Goal: Check status: Check status

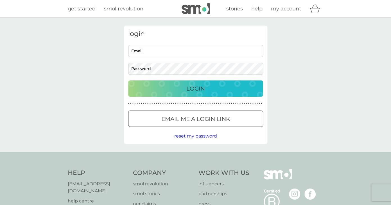
click at [178, 119] on p "Email me a login link" at bounding box center [195, 118] width 69 height 9
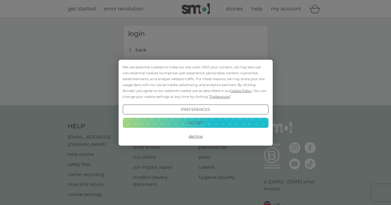
click at [167, 69] on div "We use essential cookies to make our site work. With your consent, we may also …" at bounding box center [196, 81] width 146 height 35
click at [167, 52] on div "We use essential cookies to make our site work. With your consent, we may also …" at bounding box center [195, 102] width 391 height 205
click at [198, 138] on button "Decline" at bounding box center [196, 136] width 146 height 10
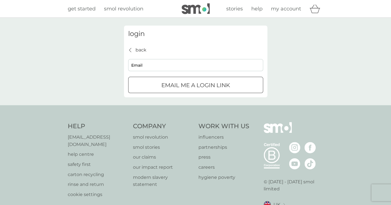
click at [166, 64] on input "Email" at bounding box center [195, 65] width 135 height 12
type input "barbara.e.kunz@gmail.com"
click at [155, 66] on input "Email" at bounding box center [195, 65] width 135 height 12
click at [187, 66] on input "Email" at bounding box center [195, 65] width 135 height 12
type input "barbara.e.kunz@gmail.com"
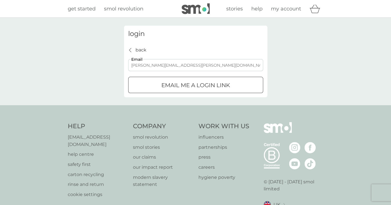
click at [181, 87] on p "Email me a login link" at bounding box center [195, 85] width 69 height 9
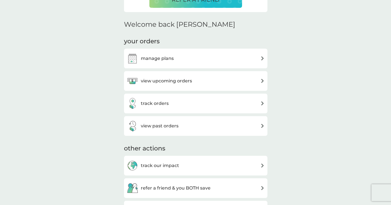
scroll to position [153, 0]
click at [161, 105] on h3 "track orders" at bounding box center [155, 102] width 28 height 7
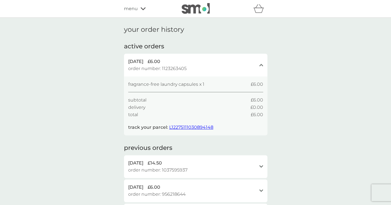
scroll to position [1, 0]
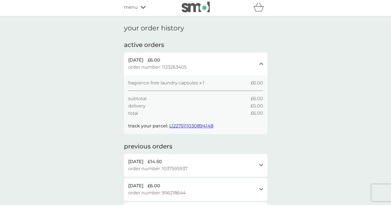
click at [179, 126] on span "L12275111030894148" at bounding box center [191, 125] width 44 height 5
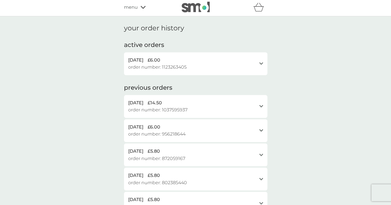
scroll to position [0, 0]
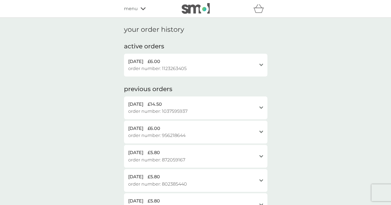
click at [212, 62] on div "[DATE] £6.00" at bounding box center [192, 61] width 128 height 7
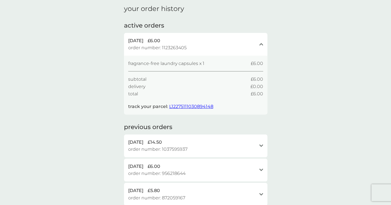
scroll to position [34, 0]
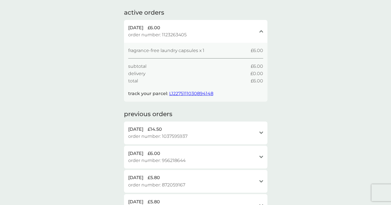
click at [196, 131] on div "[DATE] £14.50" at bounding box center [192, 129] width 128 height 7
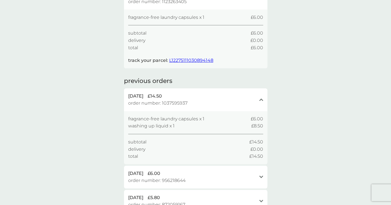
scroll to position [66, 0]
click at [202, 60] on span "L12275111030894148" at bounding box center [191, 60] width 44 height 5
